Goal: Transaction & Acquisition: Purchase product/service

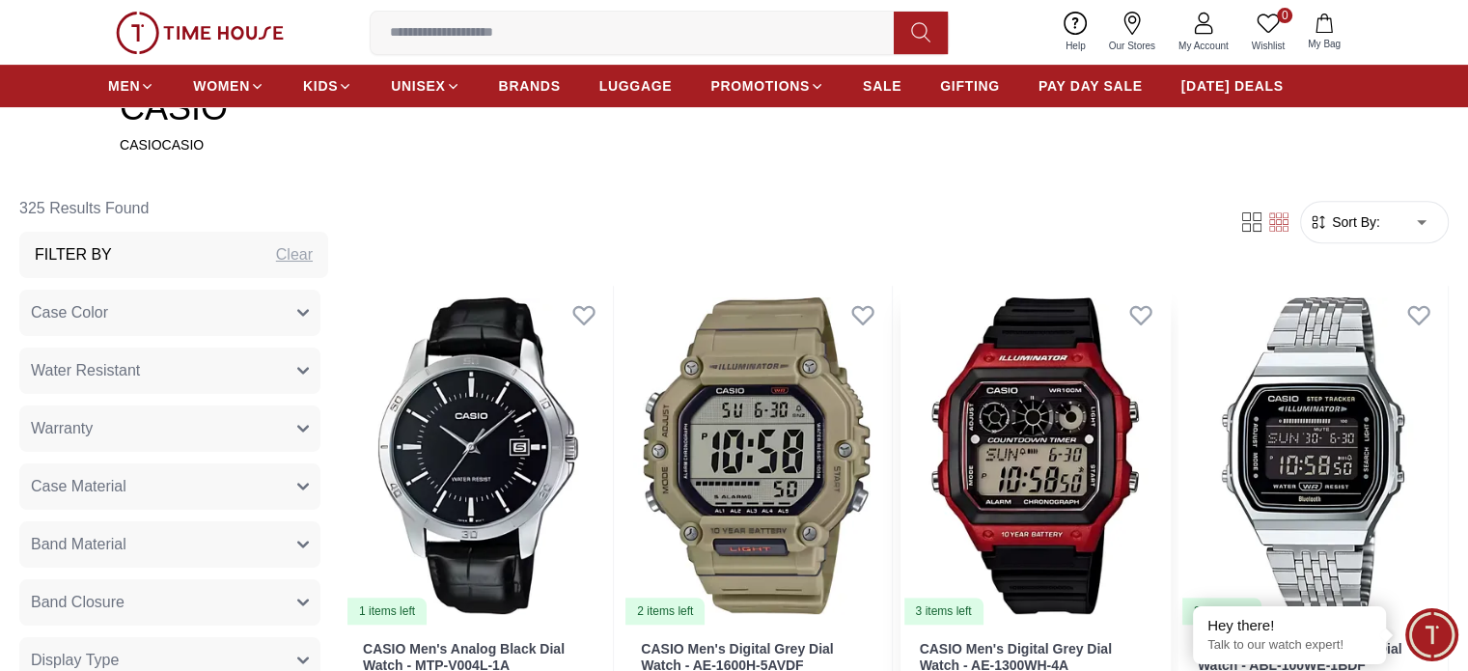
scroll to position [734, 0]
click at [1328, 226] on span "Sort By:" at bounding box center [1354, 220] width 52 height 19
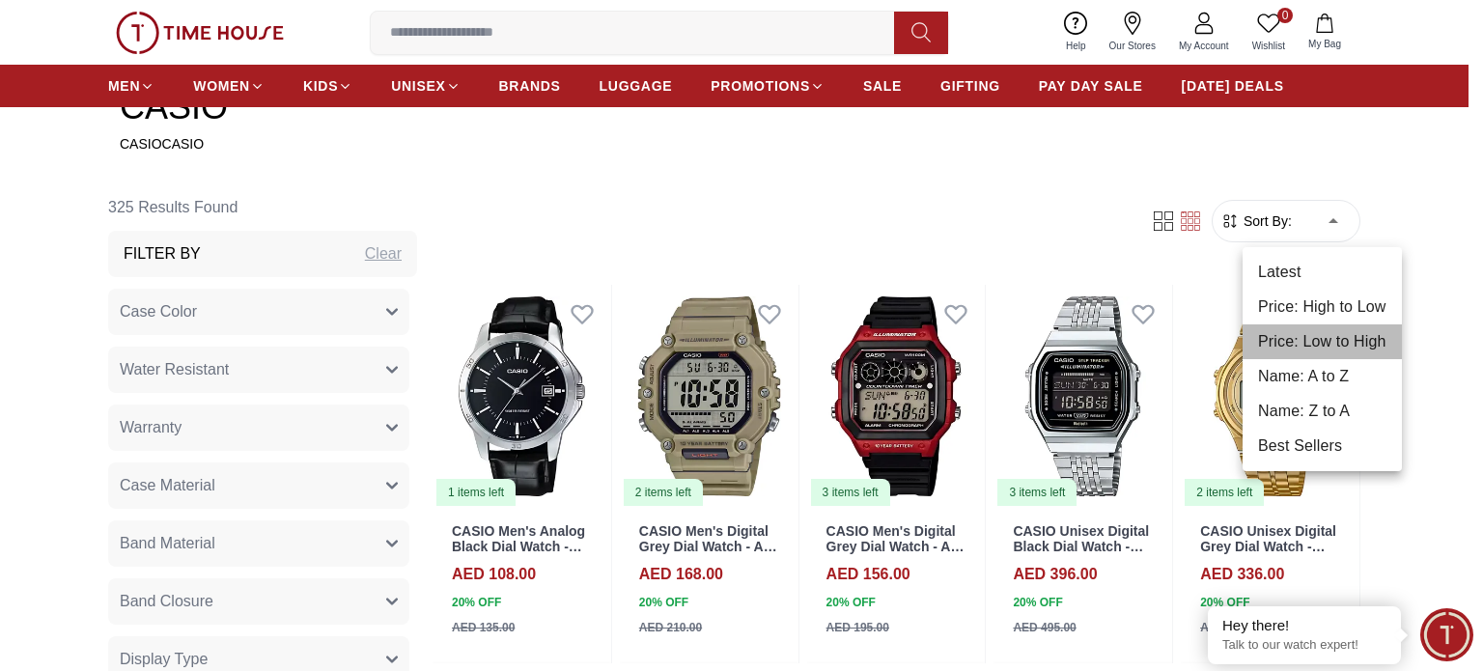
click at [1319, 335] on li "Price: Low to High" at bounding box center [1321, 341] width 159 height 35
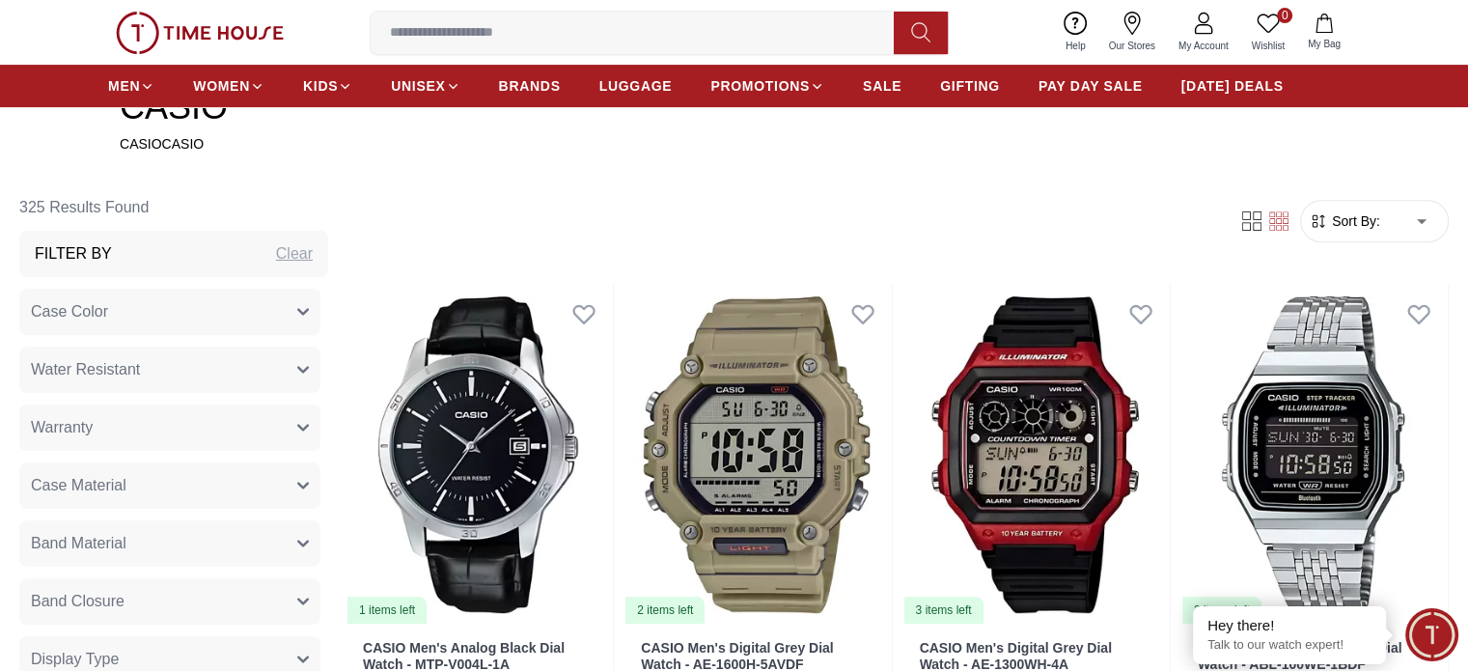
type input "*"
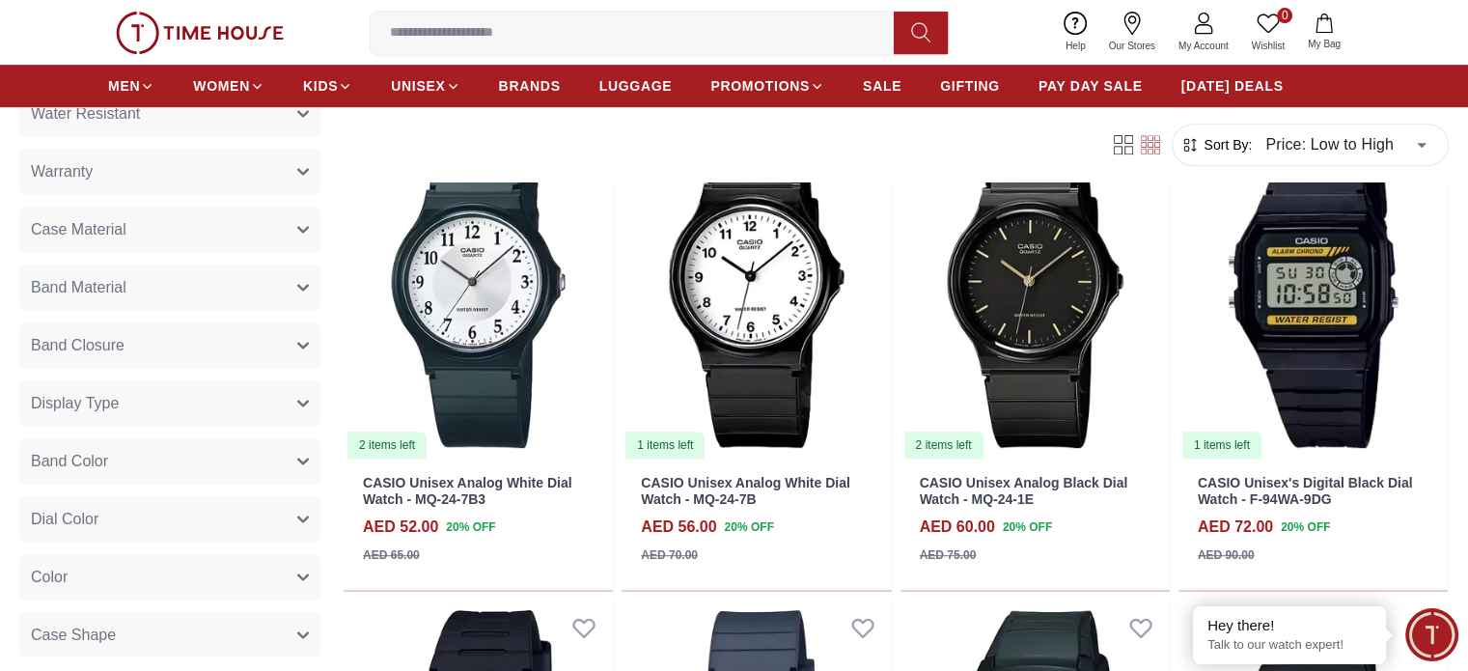
scroll to position [181, 0]
click at [320, 295] on button "Band Material" at bounding box center [169, 287] width 301 height 46
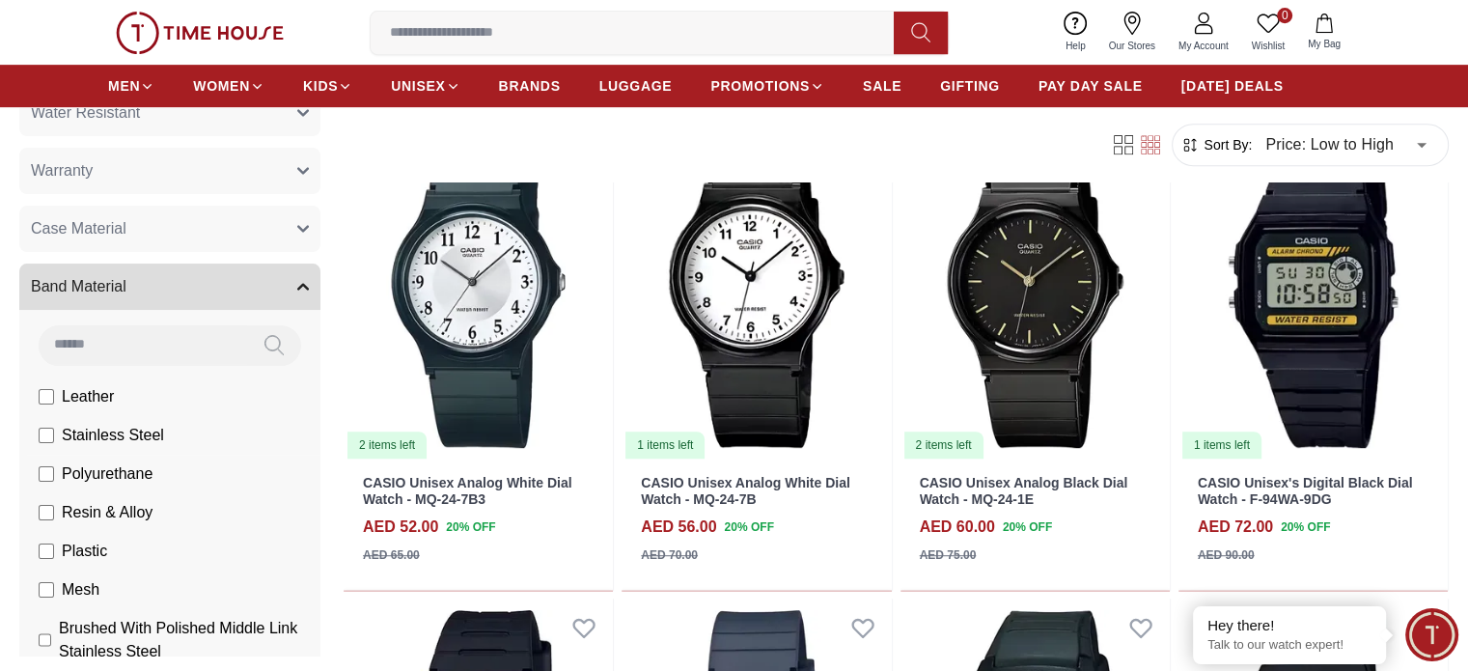
click at [164, 429] on span "Stainless Steel" at bounding box center [113, 435] width 102 height 23
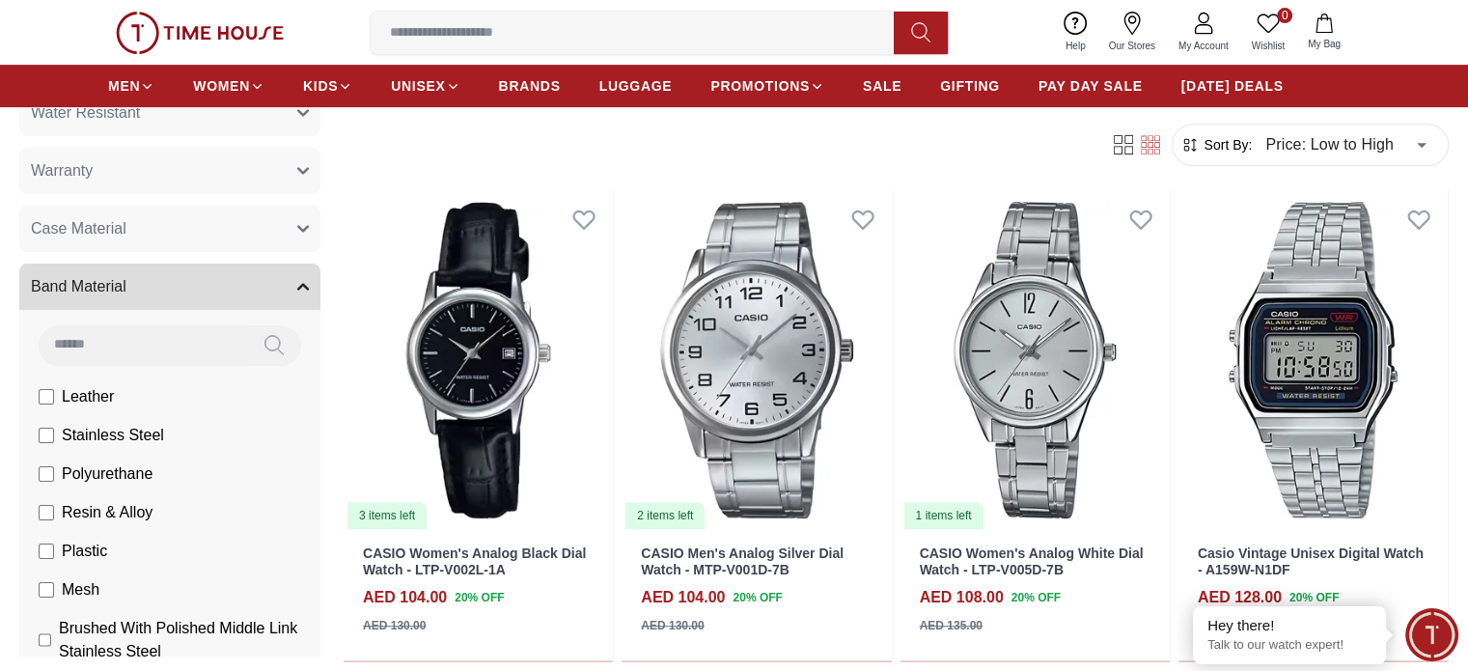
scroll to position [829, 0]
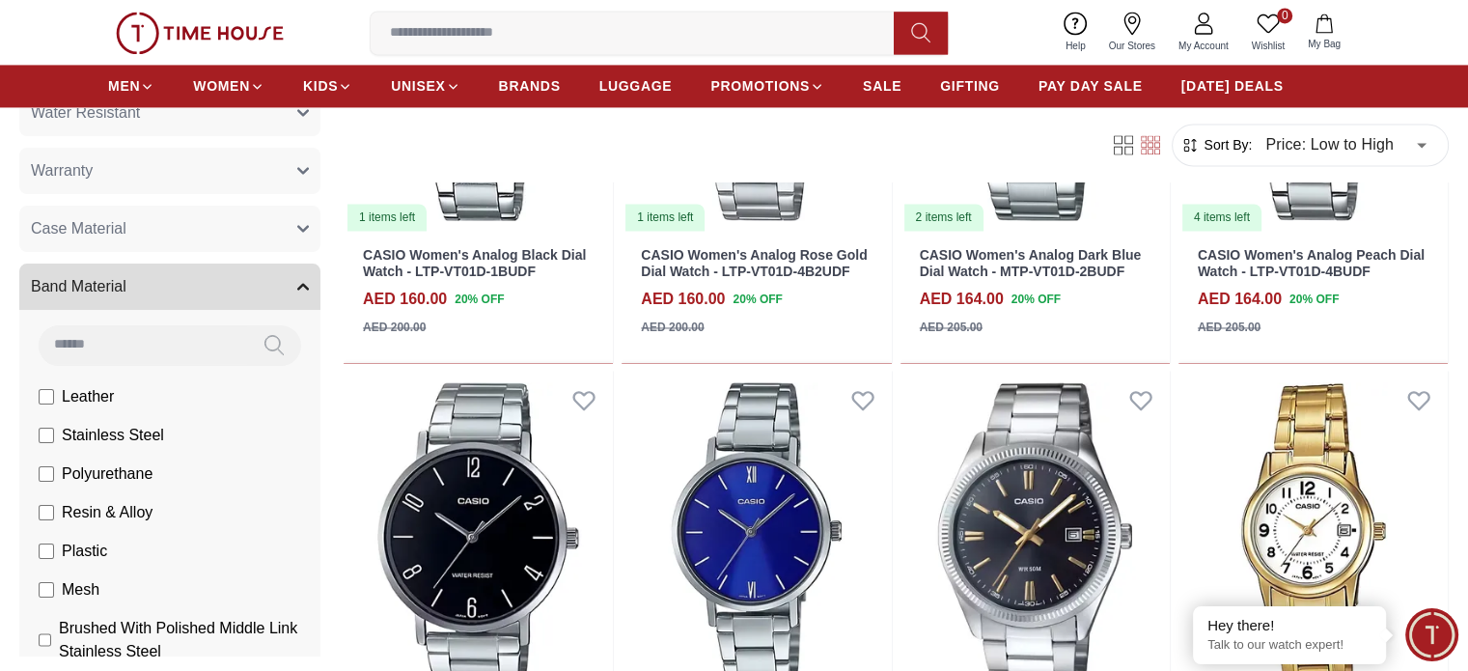
scroll to position [3035, 0]
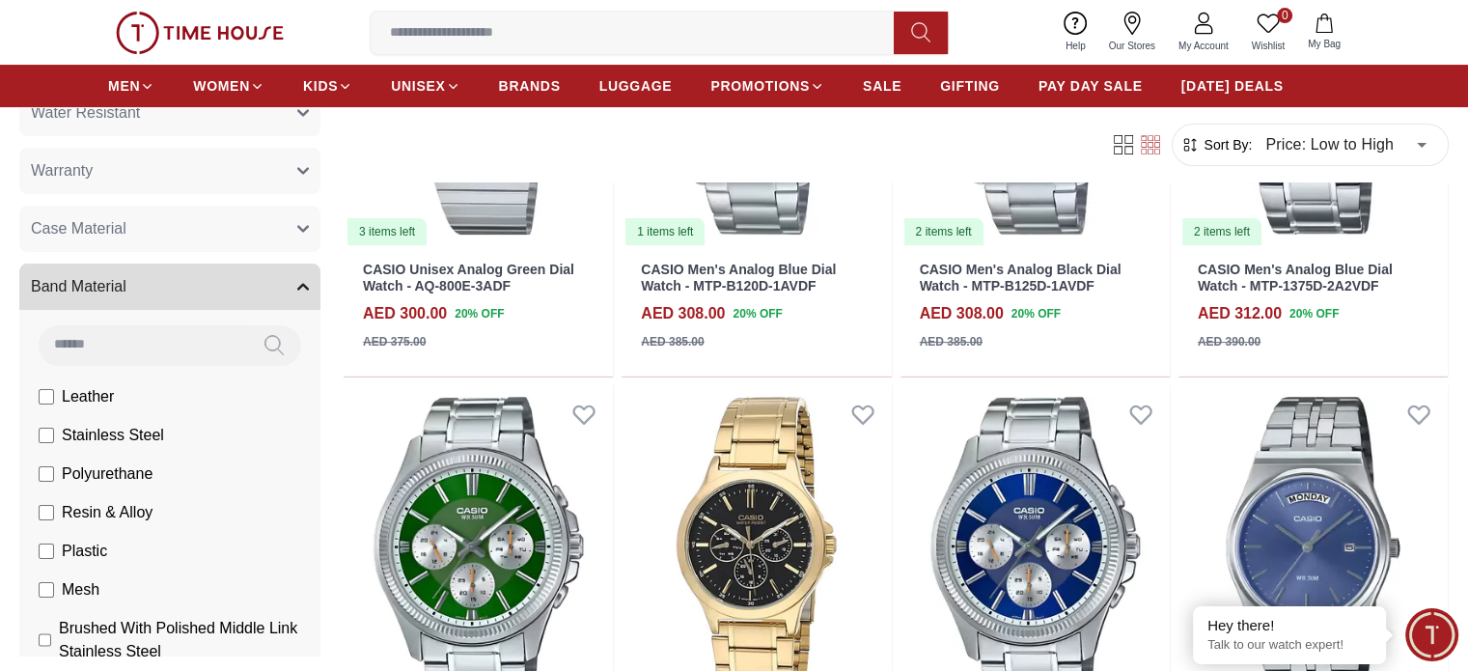
scroll to position [7816, 0]
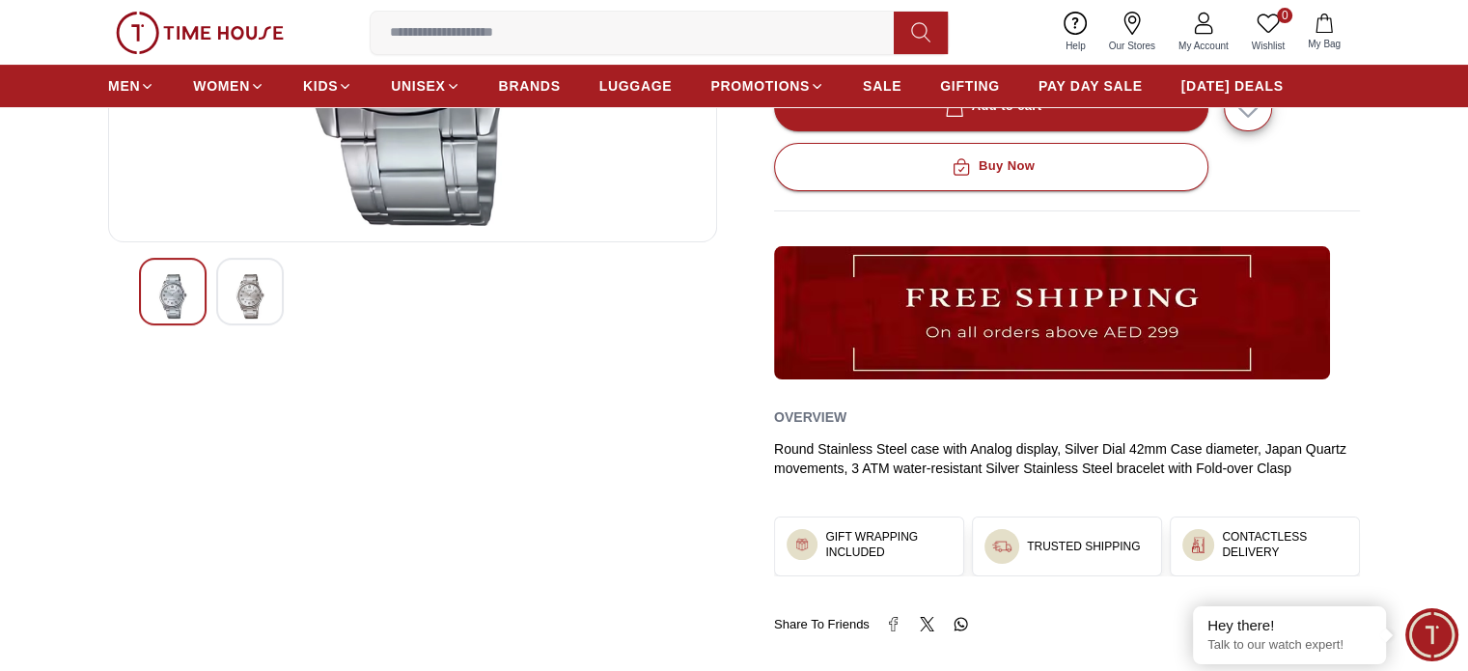
scroll to position [467, 0]
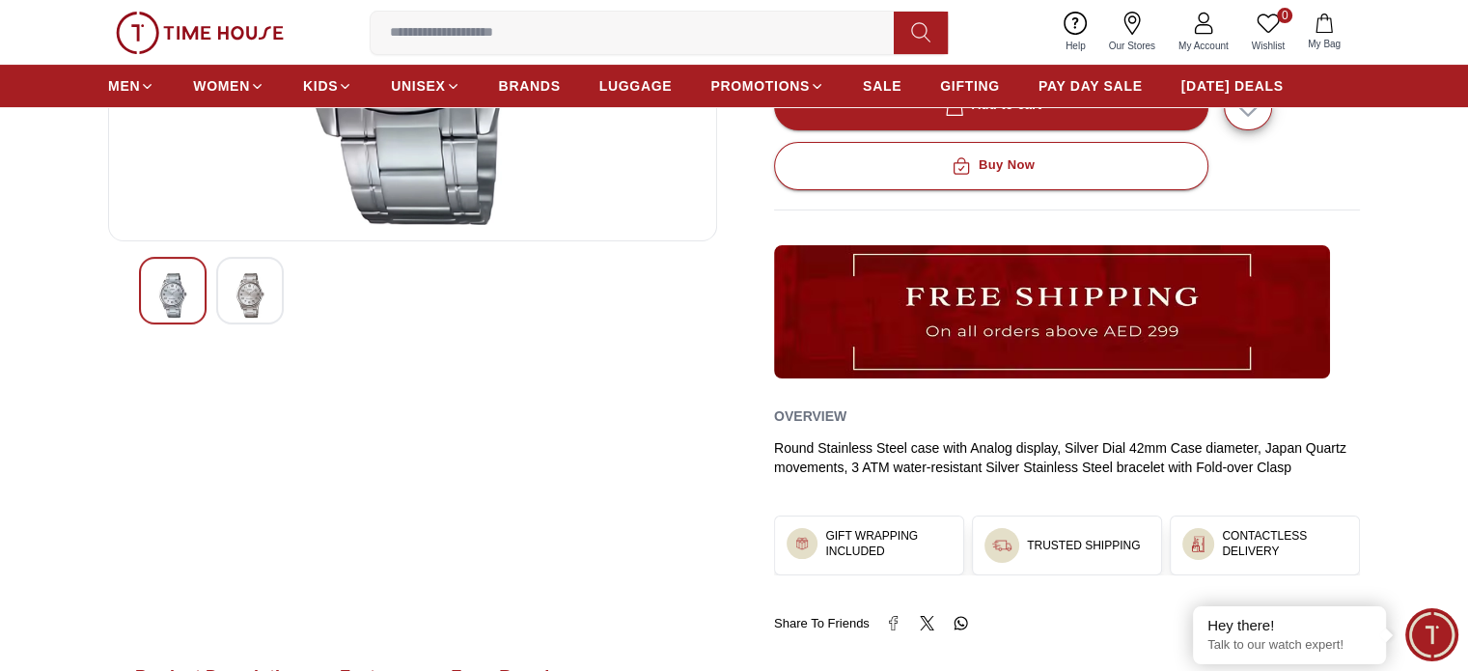
click at [251, 277] on img at bounding box center [250, 295] width 35 height 44
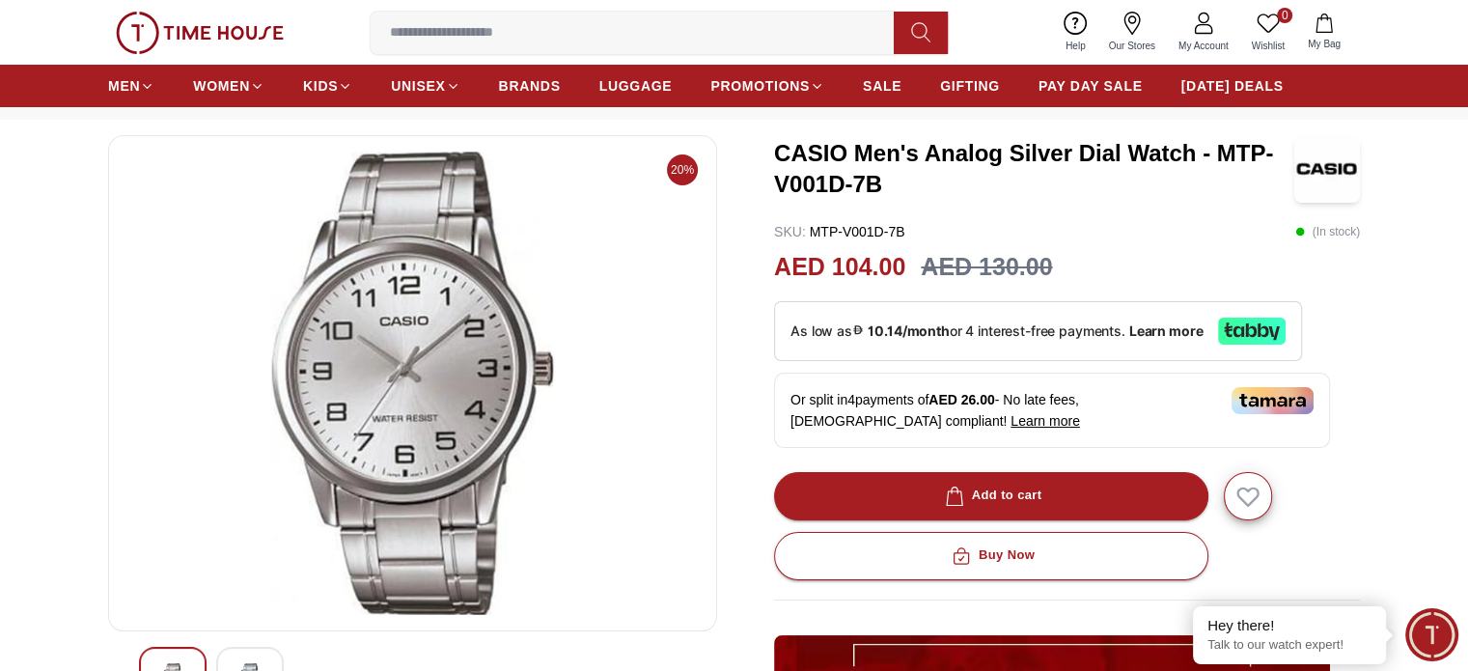
scroll to position [116, 0]
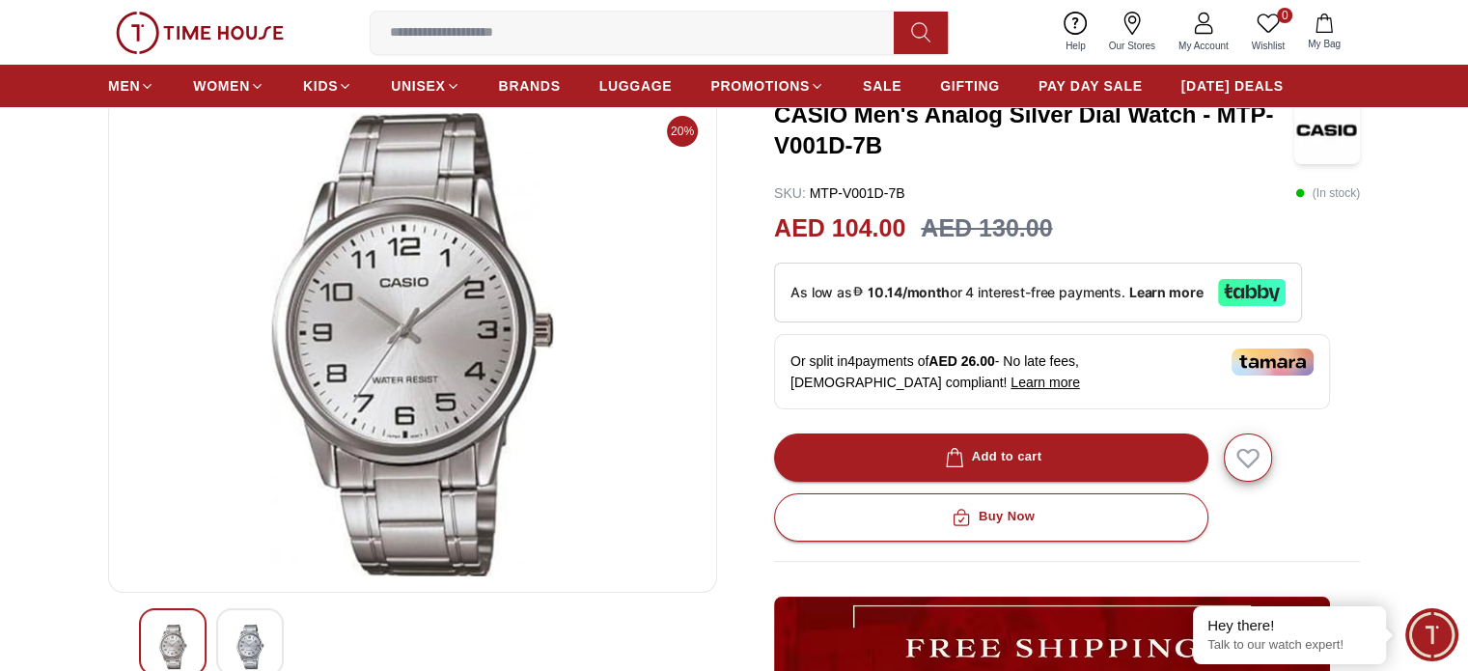
click at [181, 638] on img at bounding box center [172, 647] width 35 height 44
click at [228, 641] on div at bounding box center [250, 642] width 68 height 68
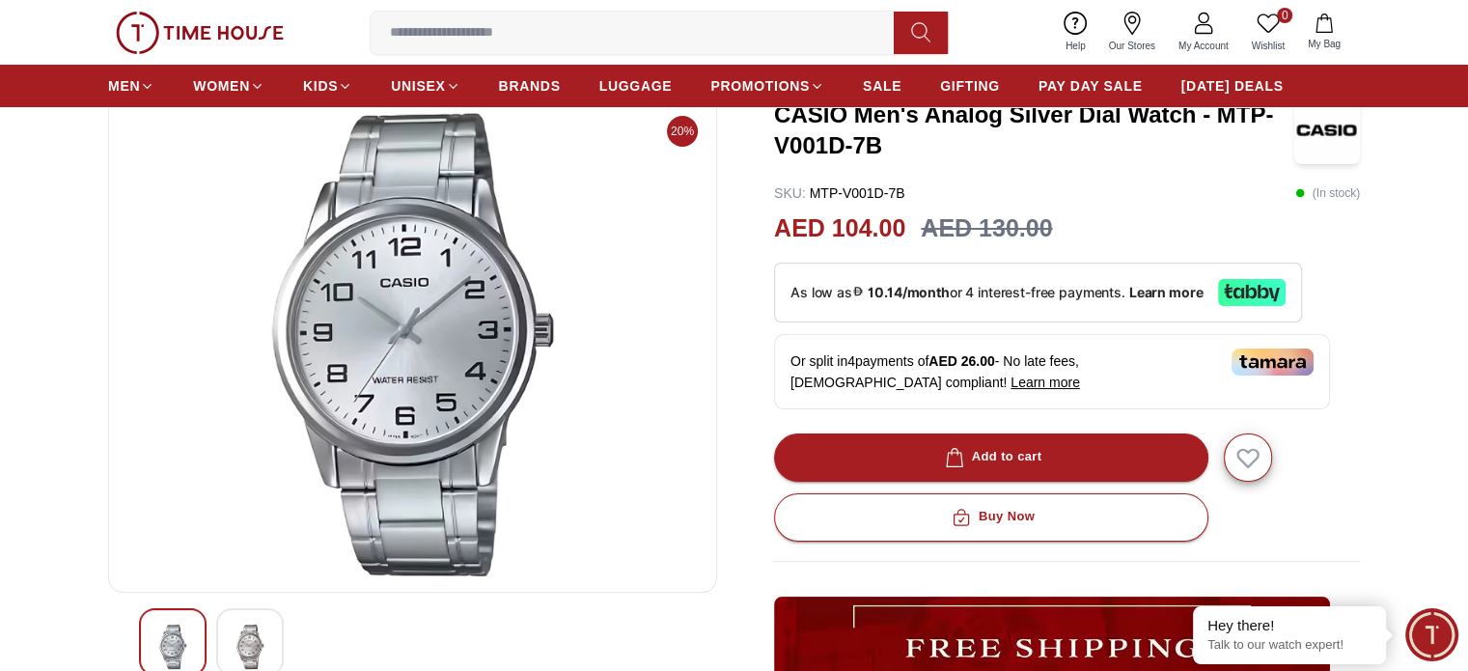
click at [228, 641] on div at bounding box center [250, 642] width 68 height 68
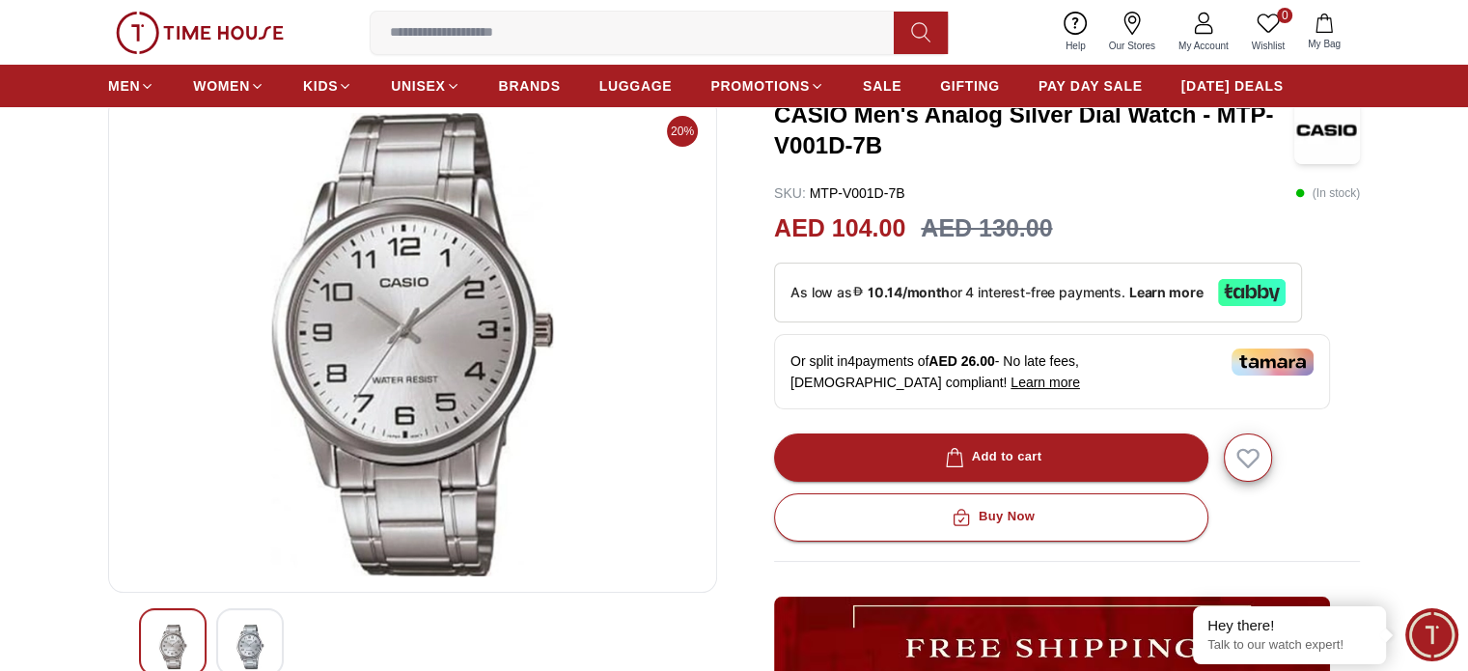
click at [172, 638] on img at bounding box center [172, 647] width 35 height 44
